Goal: Task Accomplishment & Management: Use online tool/utility

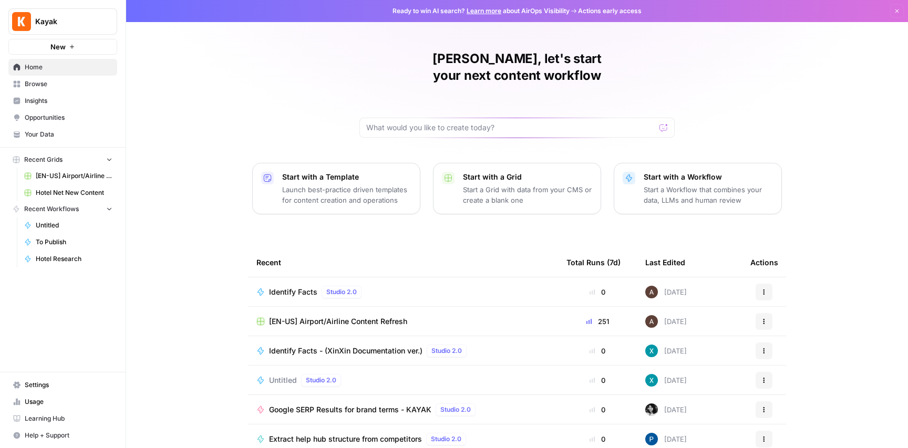
click at [66, 208] on span "Recent Workflows" at bounding box center [51, 208] width 55 height 9
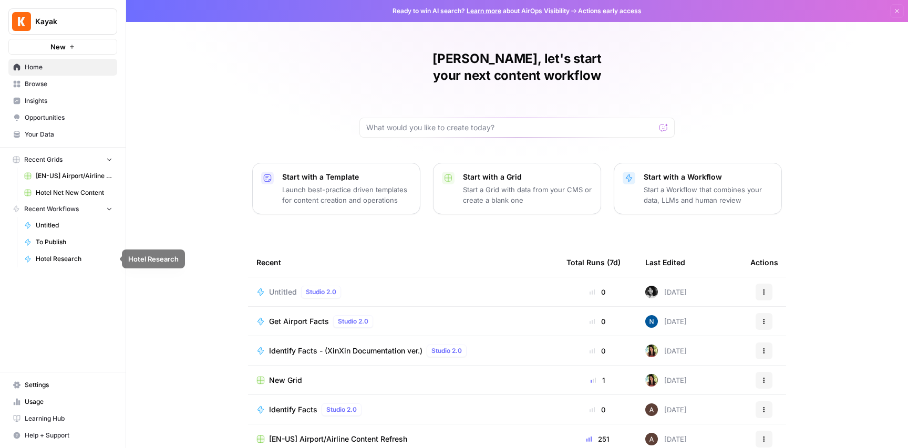
click at [62, 244] on span "To Publish" at bounding box center [74, 242] width 77 height 9
